Goal: Transaction & Acquisition: Purchase product/service

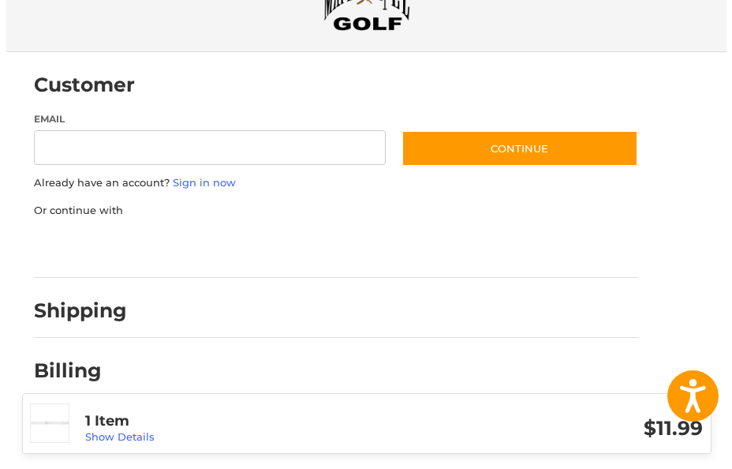
scroll to position [140, 0]
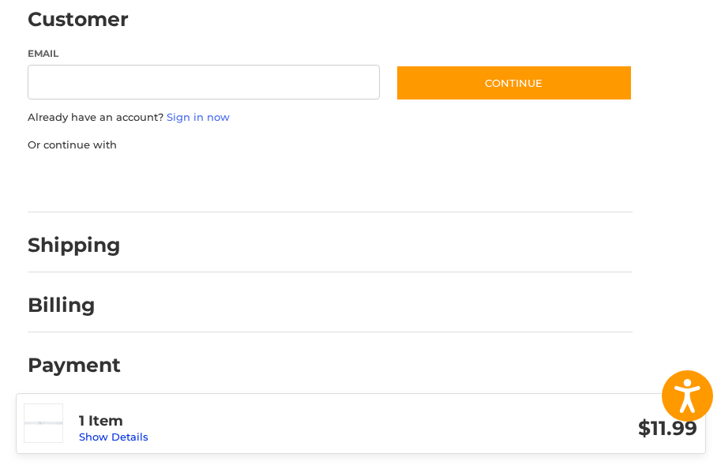
click at [118, 437] on link "Show Details" at bounding box center [113, 436] width 69 height 13
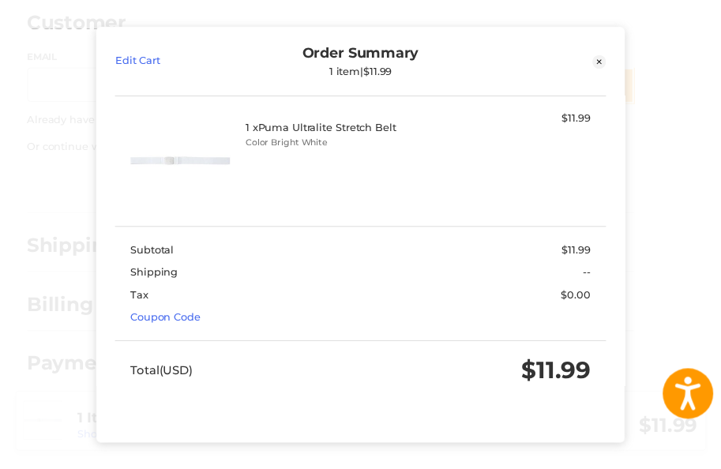
scroll to position [23, 0]
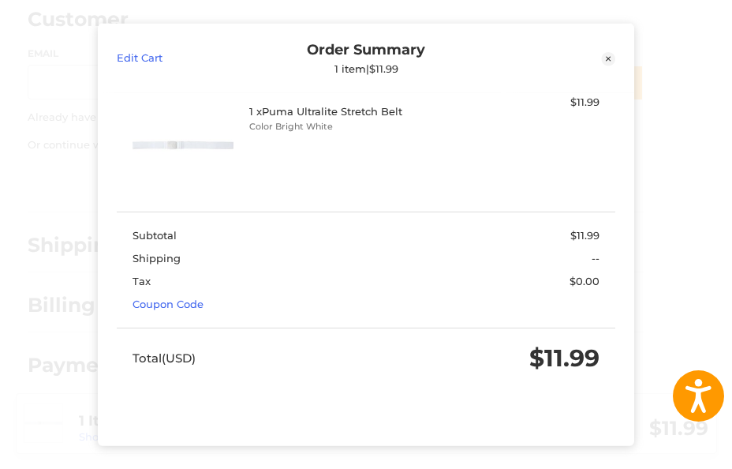
click at [610, 61] on icon at bounding box center [608, 58] width 14 height 14
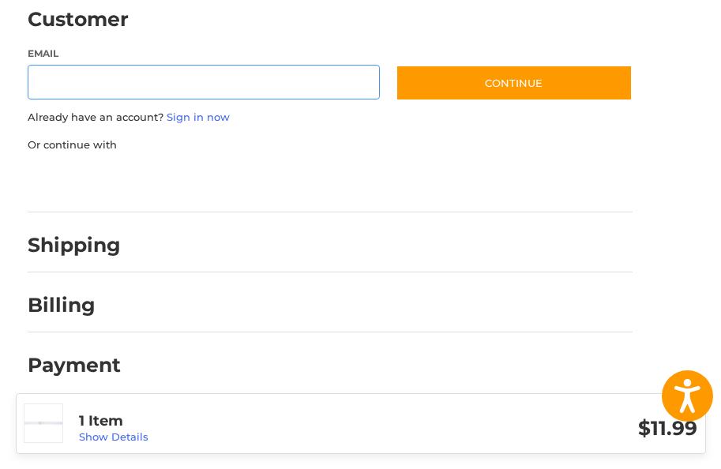
click at [99, 80] on input "Email" at bounding box center [204, 83] width 353 height 36
type input "**********"
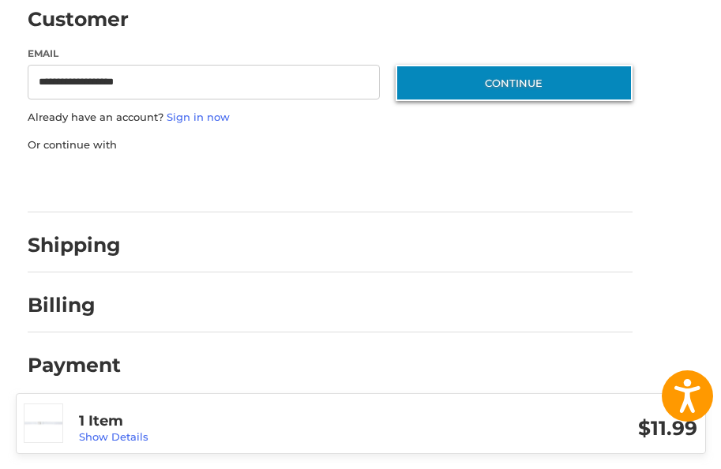
click at [455, 92] on button "Continue" at bounding box center [513, 83] width 237 height 36
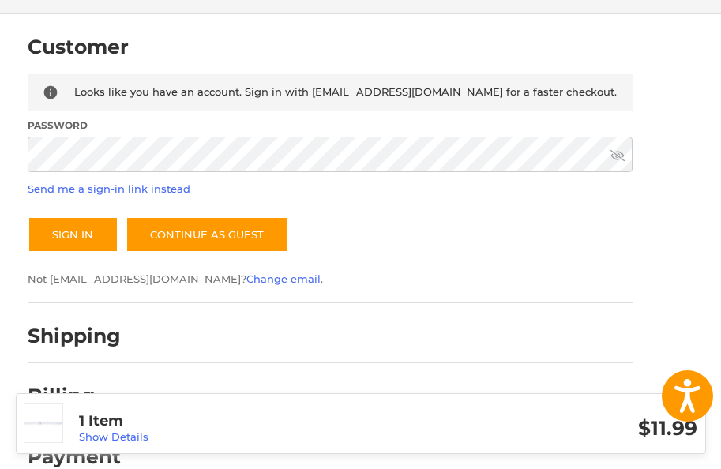
scroll to position [140, 0]
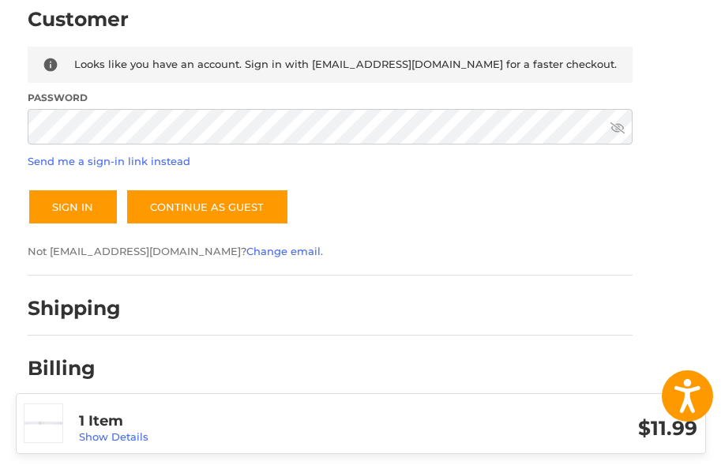
click at [620, 125] on icon at bounding box center [617, 127] width 14 height 11
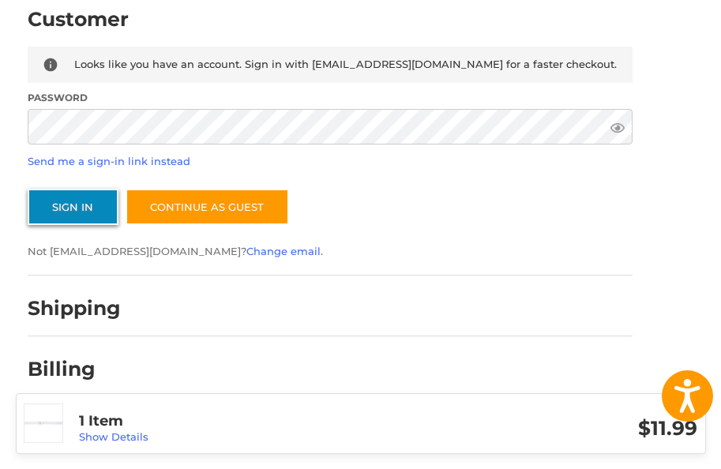
click at [83, 206] on button "Sign In" at bounding box center [73, 207] width 91 height 36
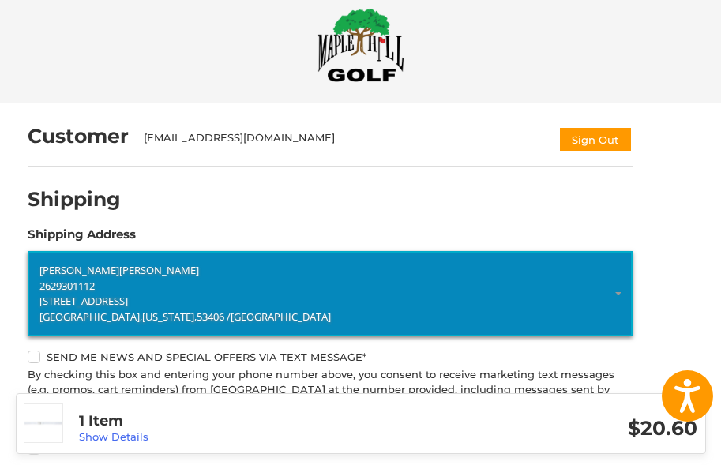
scroll to position [0, 0]
